Goal: Transaction & Acquisition: Book appointment/travel/reservation

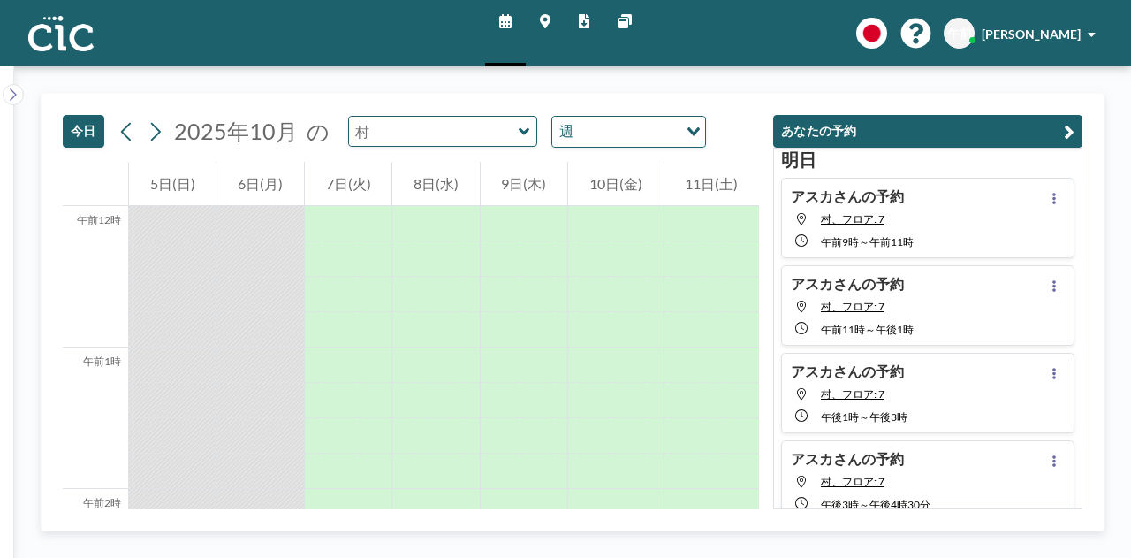
click at [493, 144] on input "text" at bounding box center [434, 131] width 170 height 29
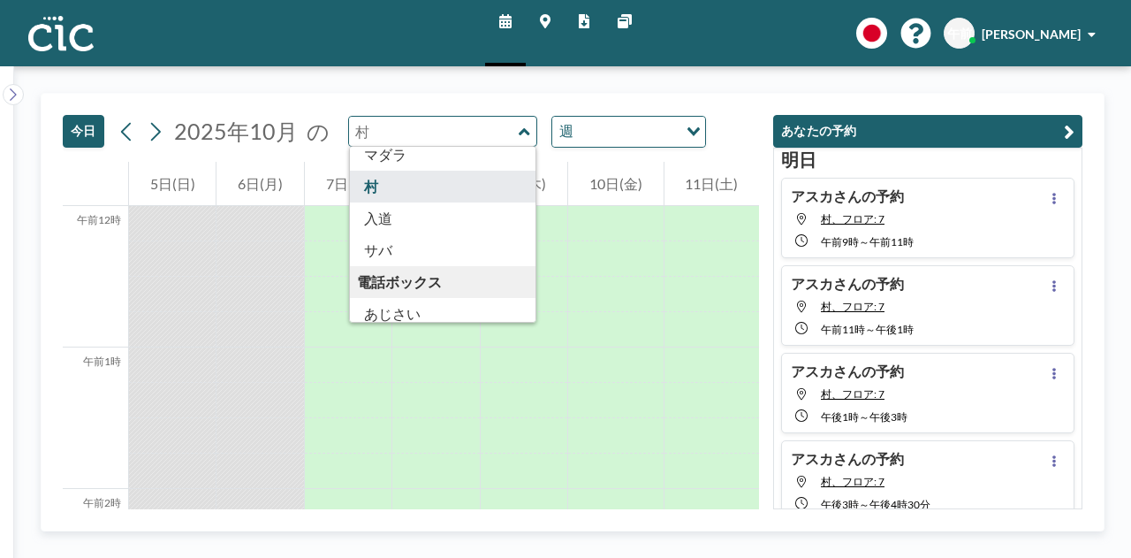
scroll to position [230, 0]
type input "Mura"
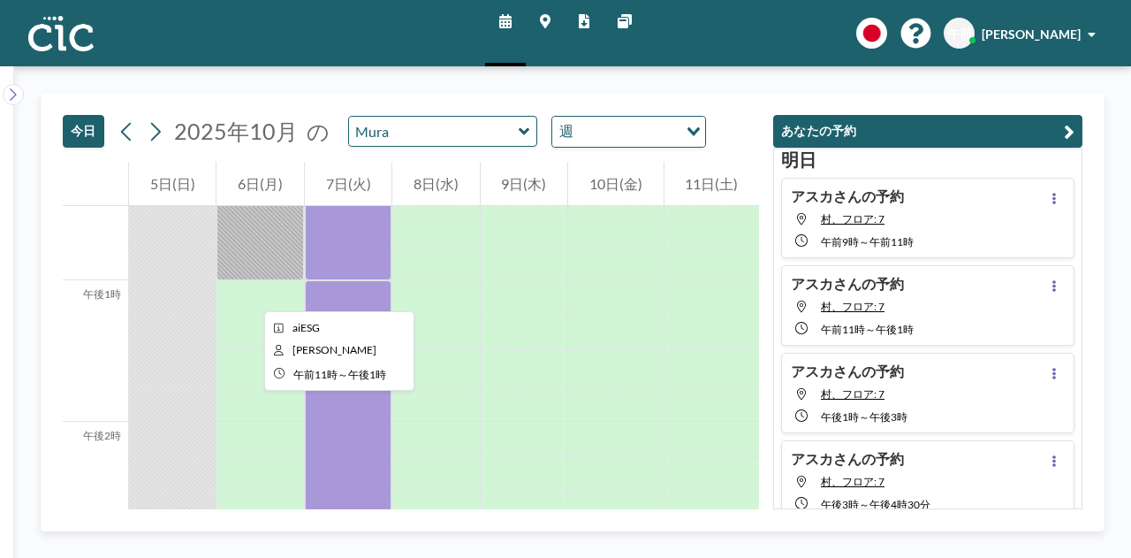
scroll to position [1778, 0]
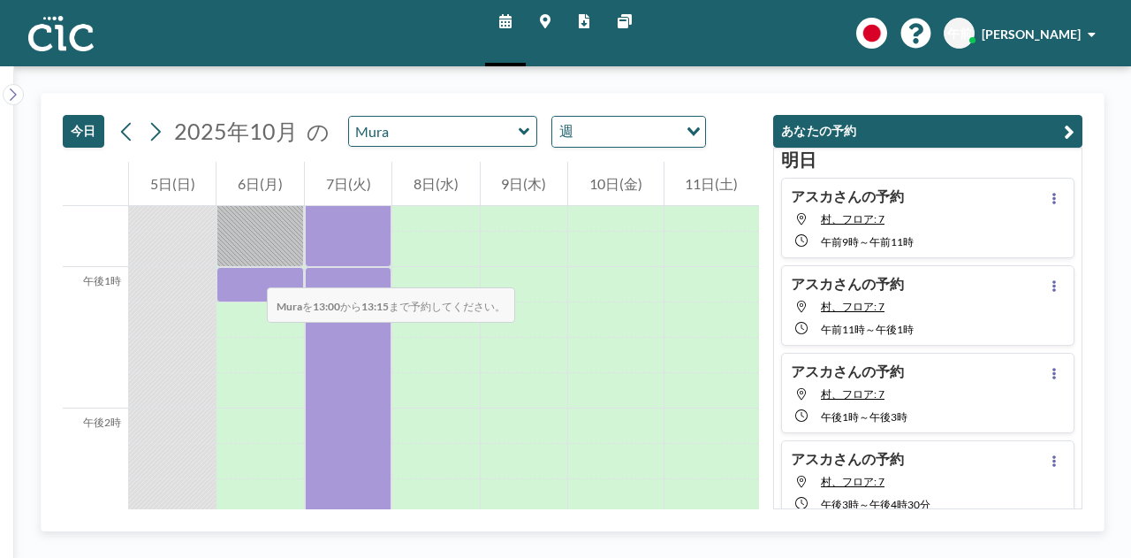
click at [249, 270] on div at bounding box center [260, 284] width 87 height 35
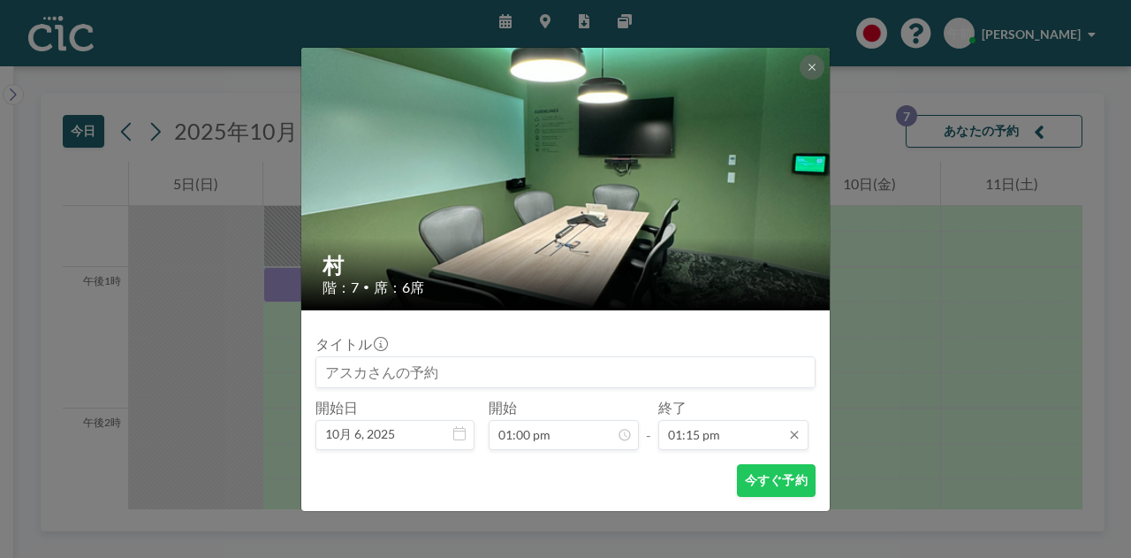
scroll to position [1667, 0]
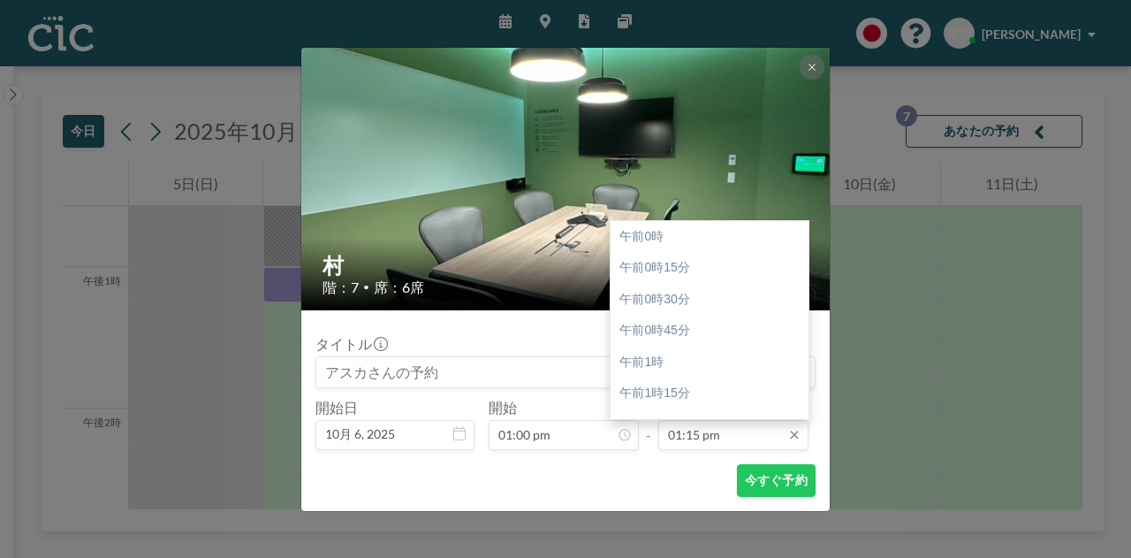
click at [698, 433] on input "01:15 pm" at bounding box center [734, 435] width 150 height 30
click at [698, 300] on div "午後3時" at bounding box center [714, 300] width 207 height 32
type input "03:00 pm"
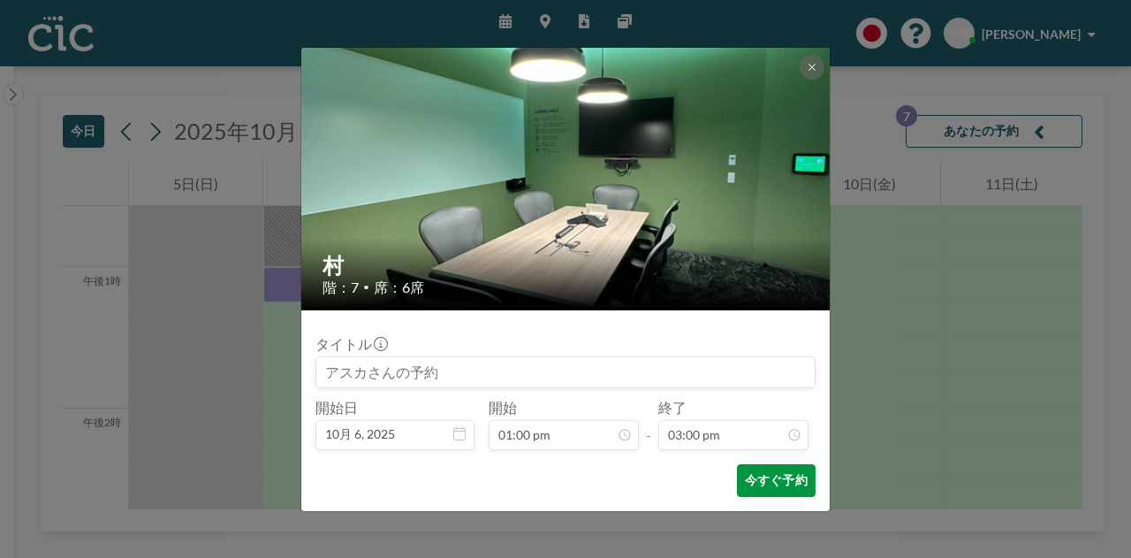
scroll to position [1888, 0]
click at [768, 482] on font "今すぐ予約" at bounding box center [776, 479] width 63 height 15
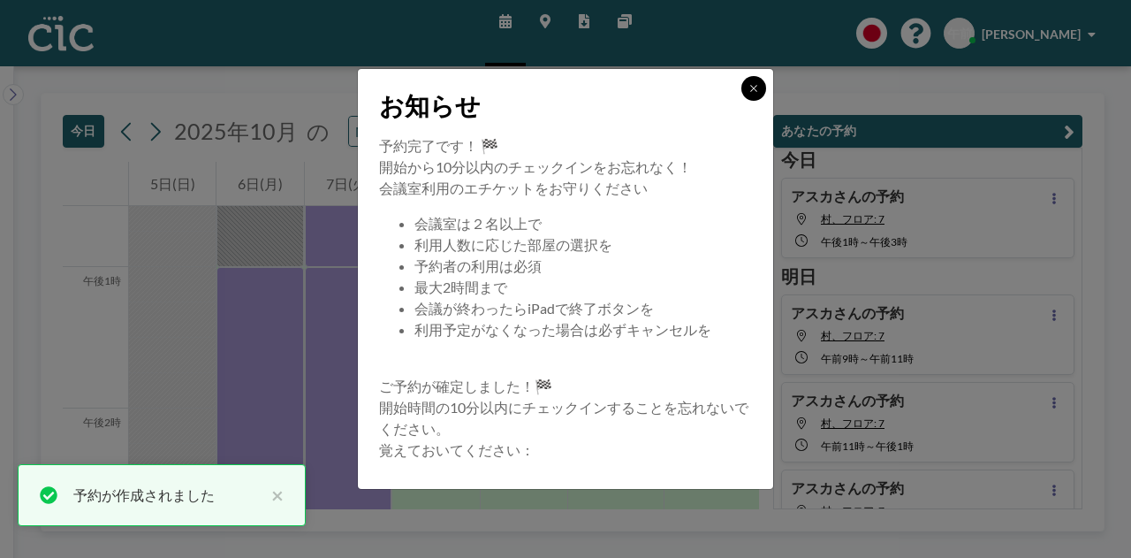
click at [748, 82] on button at bounding box center [754, 88] width 25 height 25
